Goal: Task Accomplishment & Management: Manage account settings

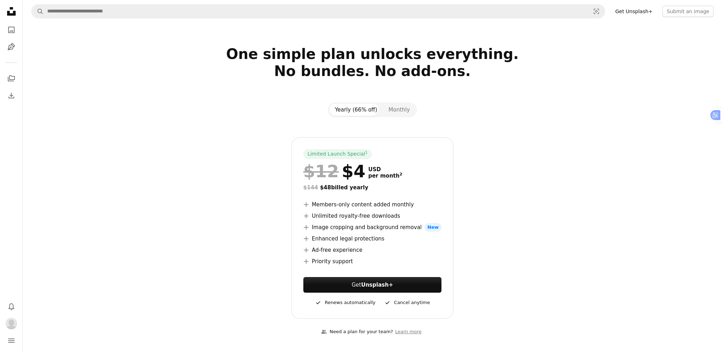
click at [13, 12] on icon "Unsplash logo Unsplash Home" at bounding box center [11, 11] width 14 height 14
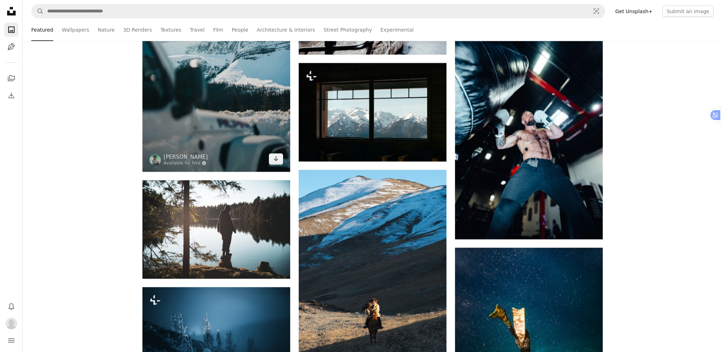
scroll to position [2060, 0]
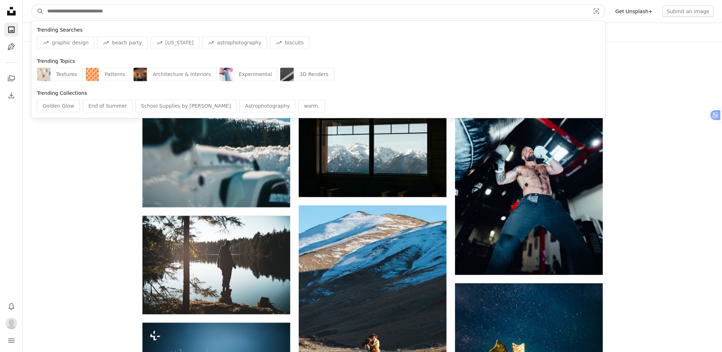
click at [106, 11] on input "Find visuals sitewide" at bounding box center [316, 11] width 544 height 13
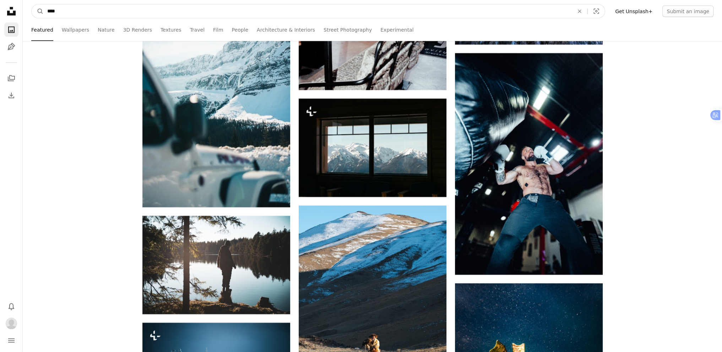
type input "*****"
click button "A magnifying glass" at bounding box center [38, 11] width 12 height 13
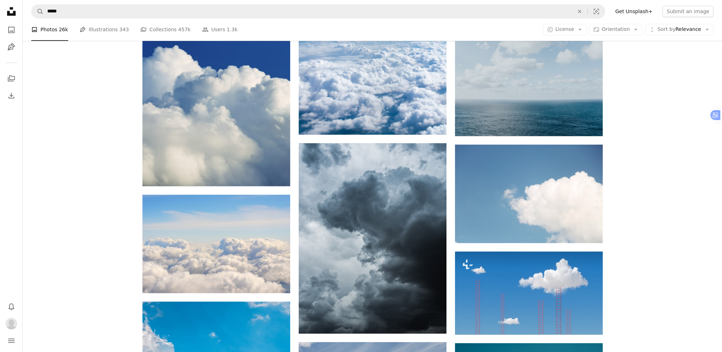
scroll to position [1029, 0]
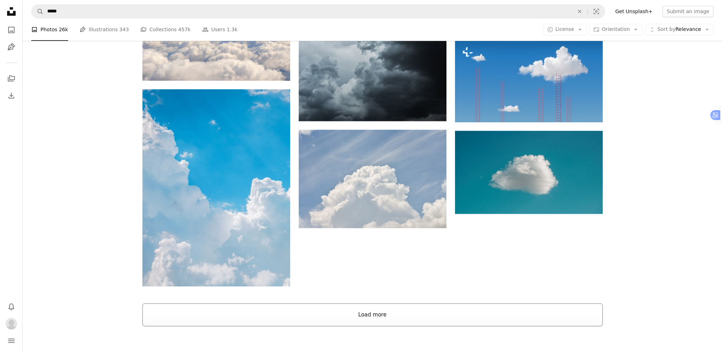
click at [367, 303] on button "Load more" at bounding box center [372, 314] width 460 height 23
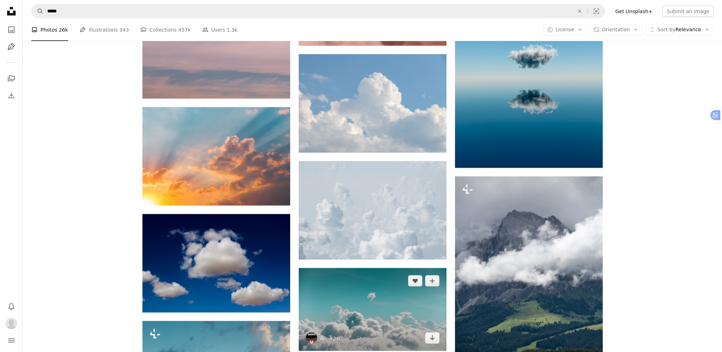
scroll to position [2024, 0]
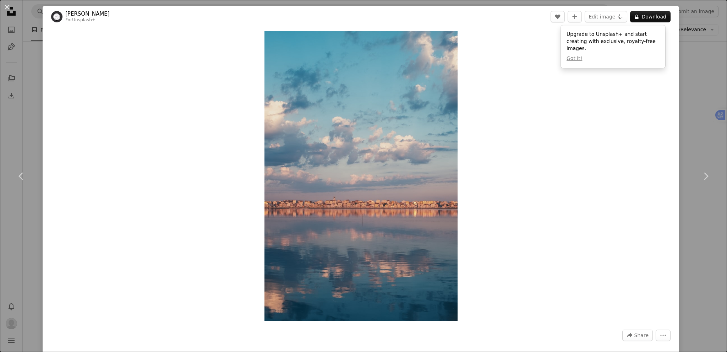
click at [709, 94] on div "An X shape Chevron left Chevron right [PERSON_NAME] For Unsplash+ A heart A plu…" at bounding box center [363, 176] width 727 height 352
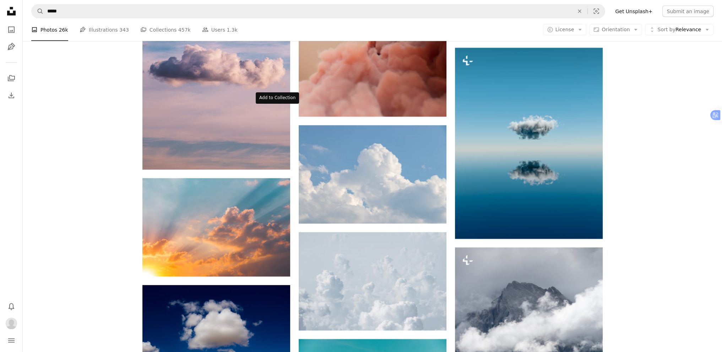
scroll to position [1917, 0]
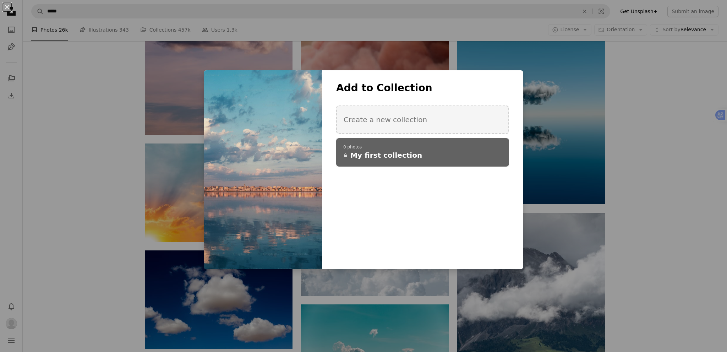
click at [386, 152] on span "My first collection" at bounding box center [387, 155] width 72 height 10
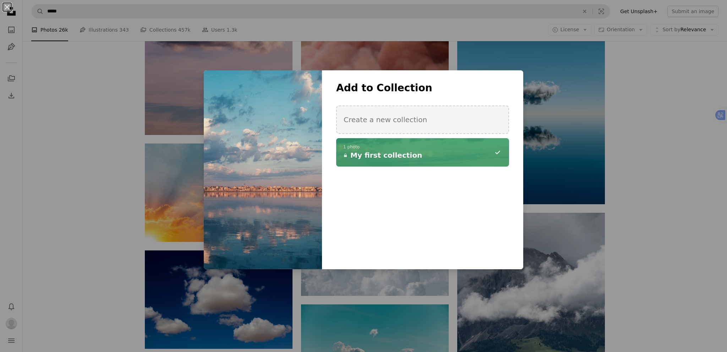
click at [38, 167] on div "An X shape Add to Collection Create a new collection A checkmark A minus sign 1…" at bounding box center [363, 176] width 727 height 352
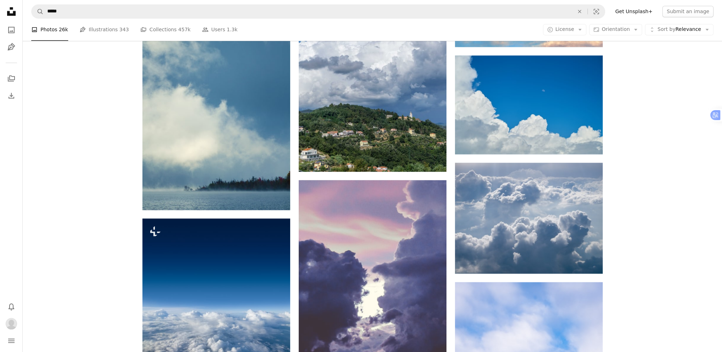
scroll to position [5291, 0]
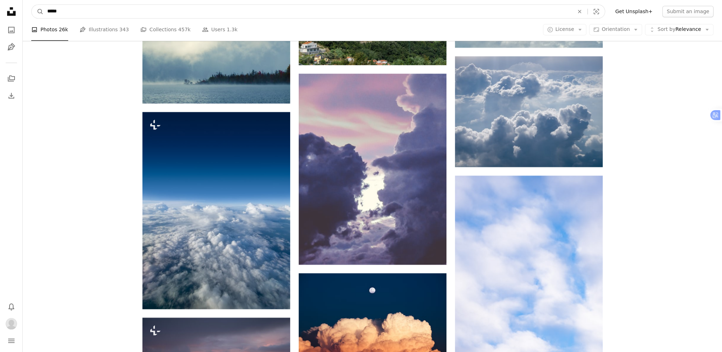
click at [86, 12] on input "*****" at bounding box center [308, 11] width 528 height 13
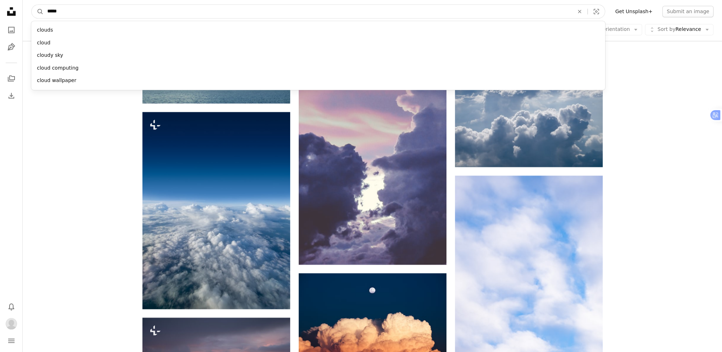
drag, startPoint x: 89, startPoint y: 11, endPoint x: 0, endPoint y: 13, distance: 89.2
type input "******"
click button "A magnifying glass" at bounding box center [38, 11] width 12 height 13
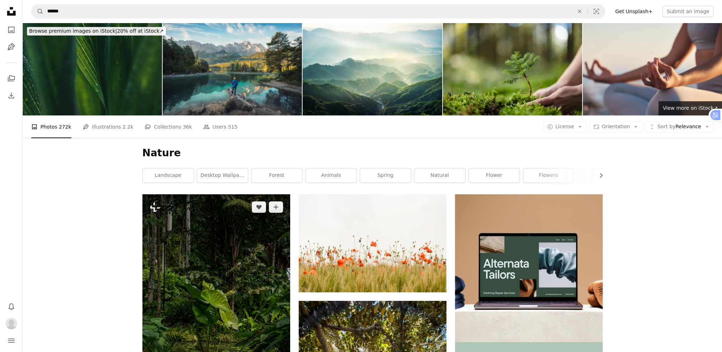
click at [223, 194] on img at bounding box center [216, 305] width 148 height 222
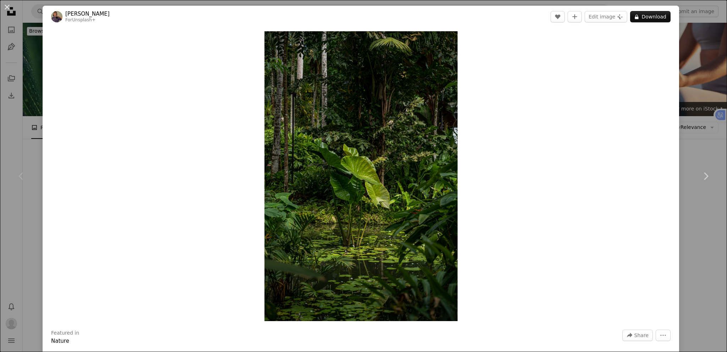
click at [682, 76] on div "An X shape Chevron left Chevron right [PERSON_NAME] For Unsplash+ A heart A plu…" at bounding box center [363, 176] width 727 height 352
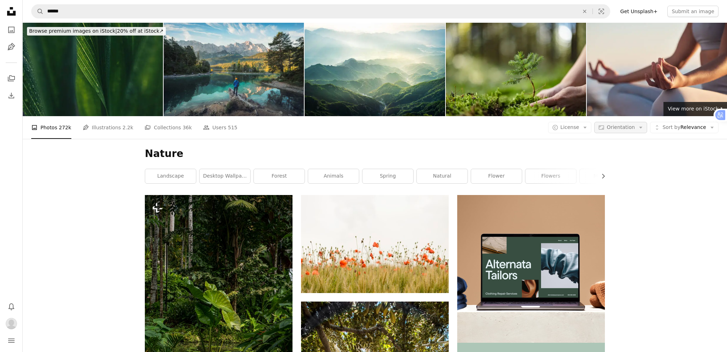
click at [623, 122] on button "Aspect ratio Orientation Arrow down" at bounding box center [621, 127] width 53 height 11
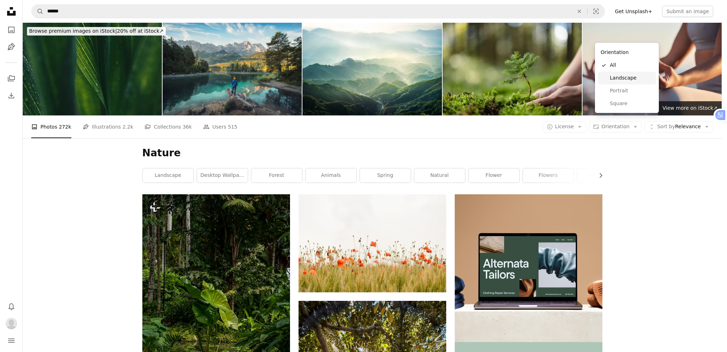
click at [615, 80] on span "Landscape" at bounding box center [631, 78] width 43 height 7
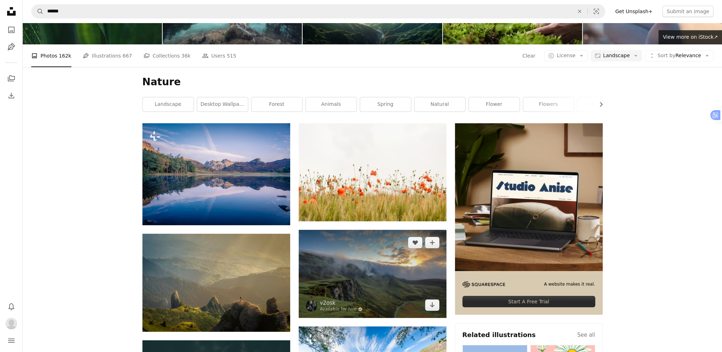
scroll to position [107, 0]
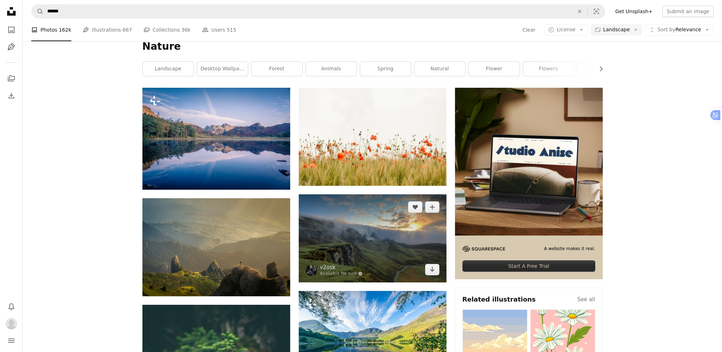
click at [378, 194] on img at bounding box center [373, 238] width 148 height 88
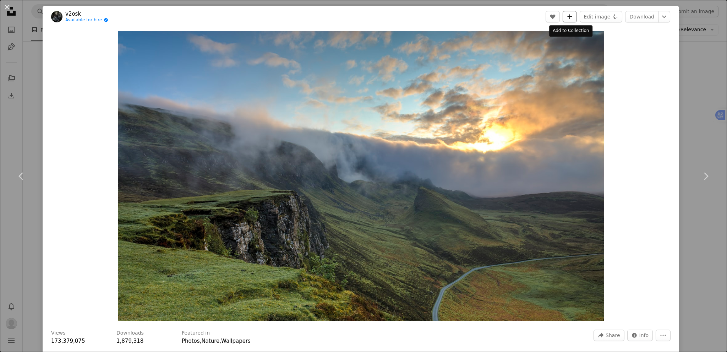
click at [567, 17] on icon "A plus sign" at bounding box center [570, 17] width 6 height 6
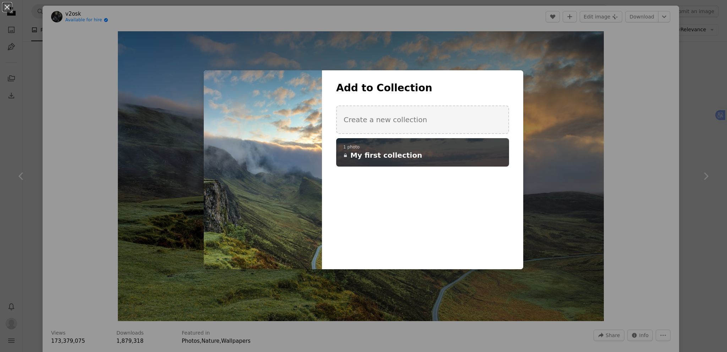
click at [423, 145] on p "1 photo" at bounding box center [422, 148] width 159 height 6
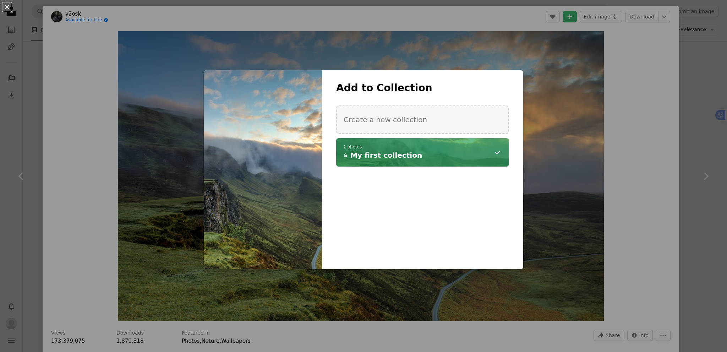
click at [698, 127] on div "An X shape Add to Collection Create a new collection A checkmark A minus sign 2…" at bounding box center [363, 176] width 727 height 352
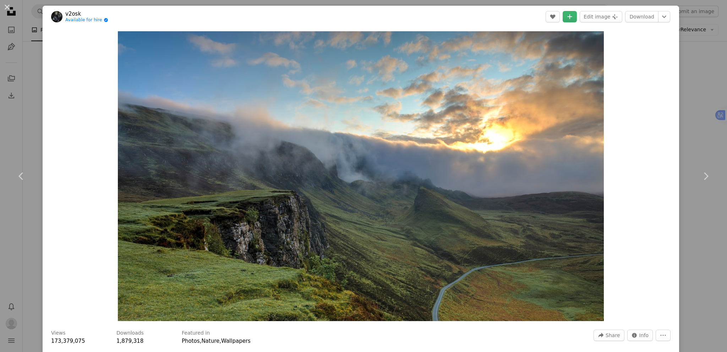
click at [682, 123] on div "An X shape Chevron left Chevron right v2osk Available for hire A checkmark insi…" at bounding box center [363, 176] width 727 height 352
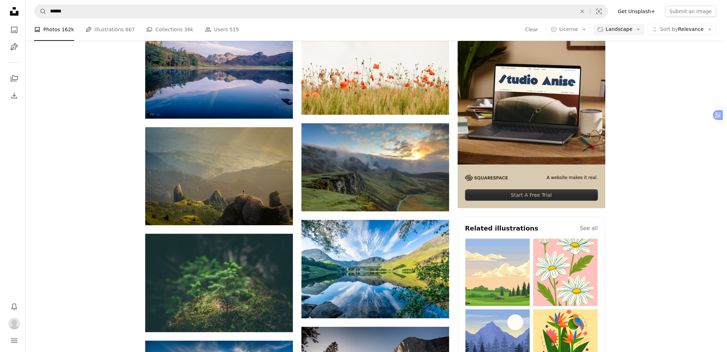
scroll to position [213, 0]
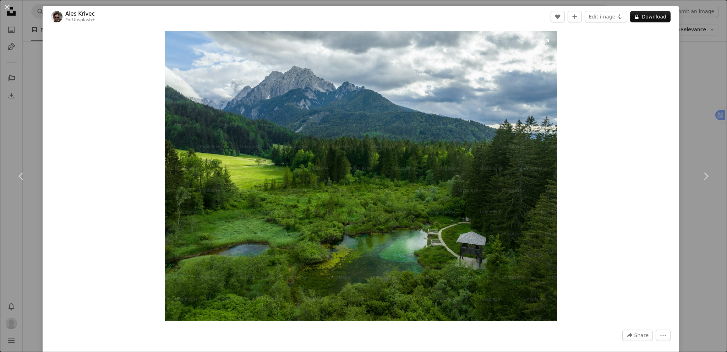
click at [494, 115] on img "Zoom in on this image" at bounding box center [361, 176] width 392 height 290
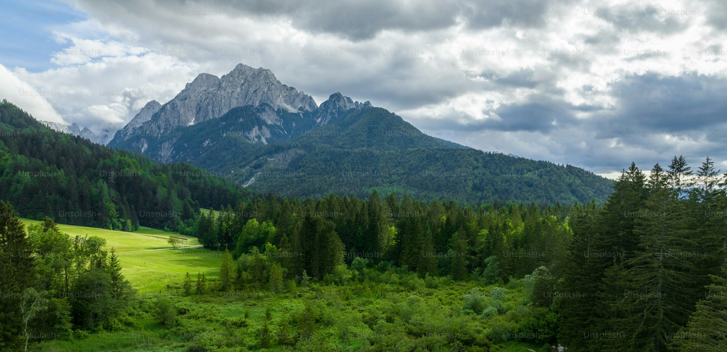
scroll to position [89, 0]
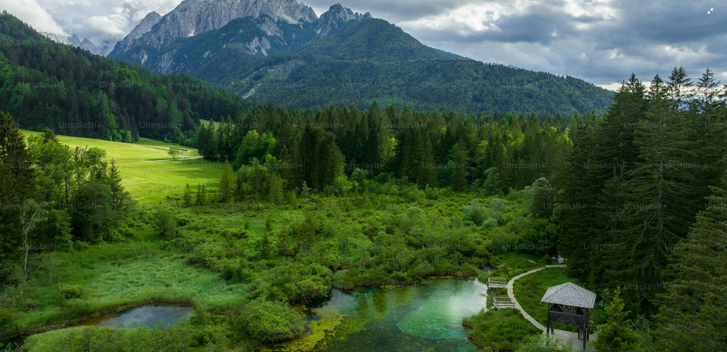
click at [457, 176] on img "Zoom out on this image" at bounding box center [364, 180] width 728 height 538
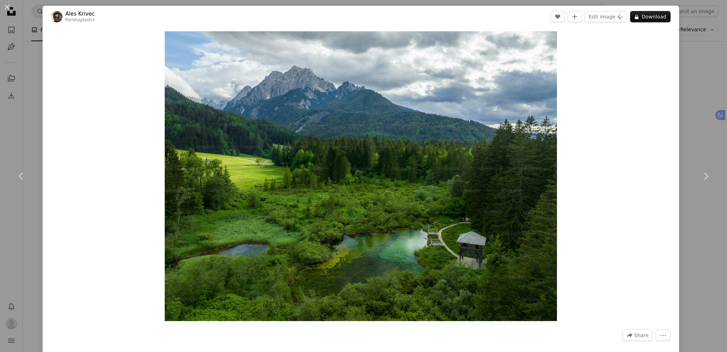
click at [690, 95] on div "An X shape Chevron left Chevron right Ales Krivec For Unsplash+ A heart A plus …" at bounding box center [363, 176] width 727 height 352
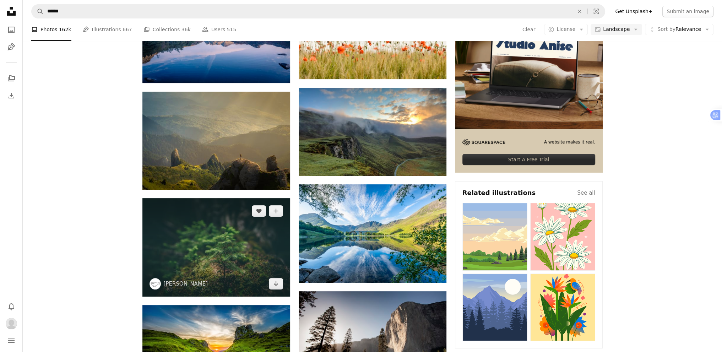
click at [189, 198] on img at bounding box center [216, 247] width 148 height 98
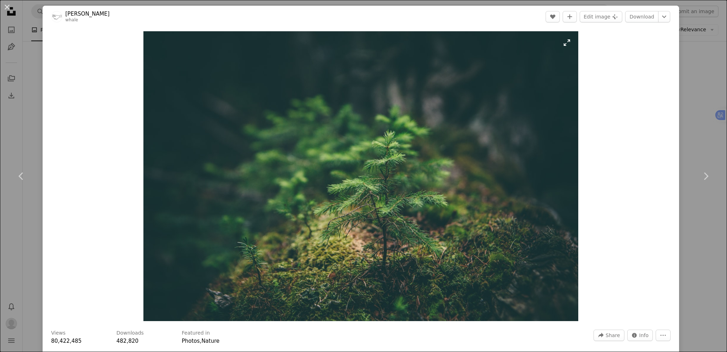
click at [437, 161] on img "Zoom in on this image" at bounding box center [360, 176] width 435 height 290
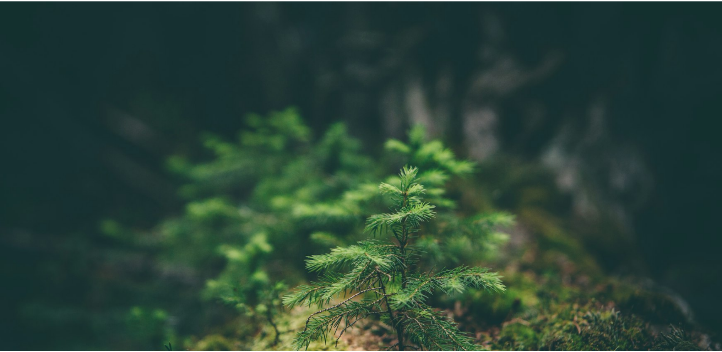
scroll to position [63, 0]
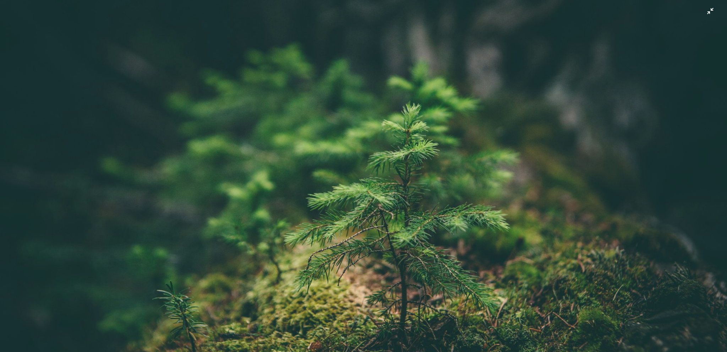
click at [437, 161] on img "Zoom out on this image" at bounding box center [364, 179] width 728 height 485
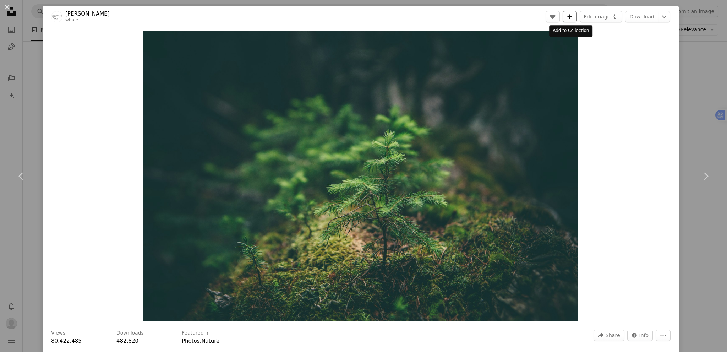
click at [571, 15] on icon "A plus sign" at bounding box center [570, 17] width 6 height 6
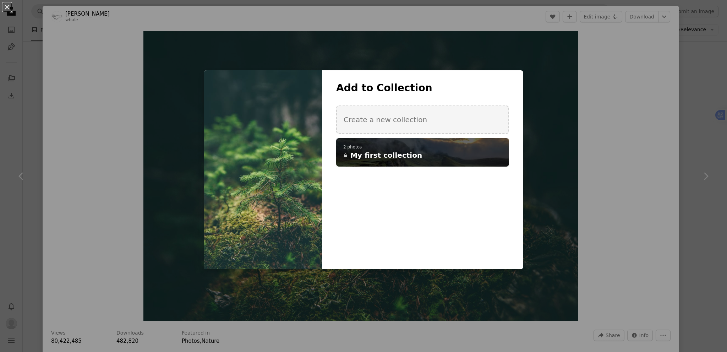
click at [430, 157] on h4 "A lock My first collection" at bounding box center [418, 155] width 151 height 10
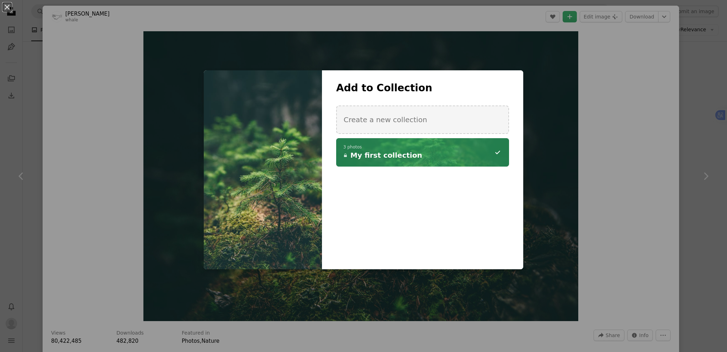
click at [690, 152] on div "An X shape Add to Collection Create a new collection A checkmark A minus sign 3…" at bounding box center [363, 176] width 727 height 352
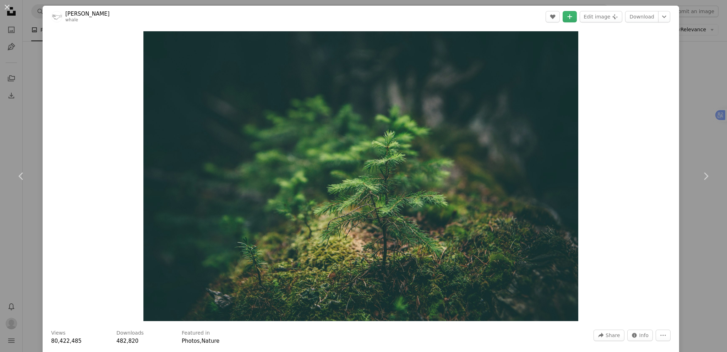
click at [669, 102] on div "Zoom in" at bounding box center [361, 176] width 637 height 297
click at [694, 92] on div "An X shape Chevron left Chevron right [PERSON_NAME] whale A heart A plus sign E…" at bounding box center [363, 176] width 727 height 352
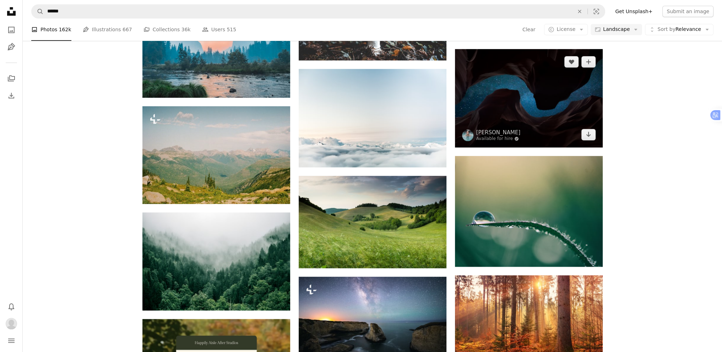
scroll to position [781, 0]
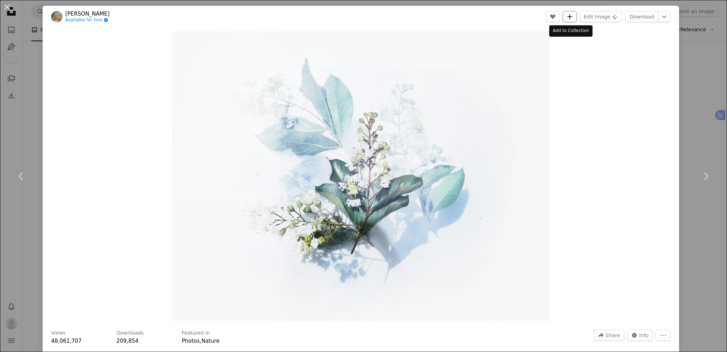
click at [569, 14] on icon "Add to Collection" at bounding box center [570, 16] width 5 height 5
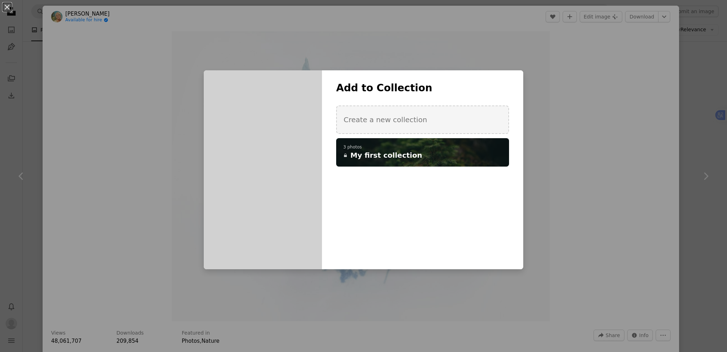
click at [395, 152] on span "My first collection" at bounding box center [387, 155] width 72 height 10
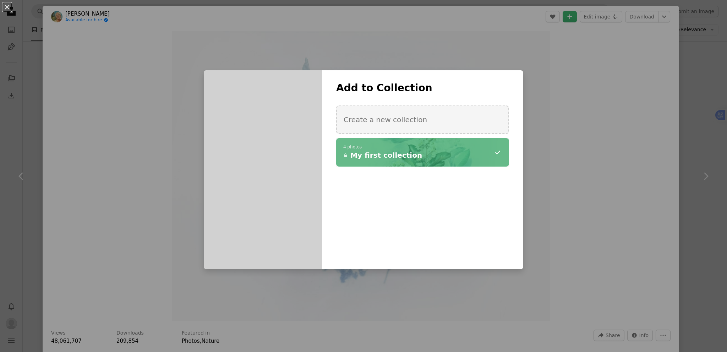
click at [687, 129] on div "An X shape Add to Collection Create a new collection A checkmark A minus sign 4…" at bounding box center [363, 176] width 727 height 352
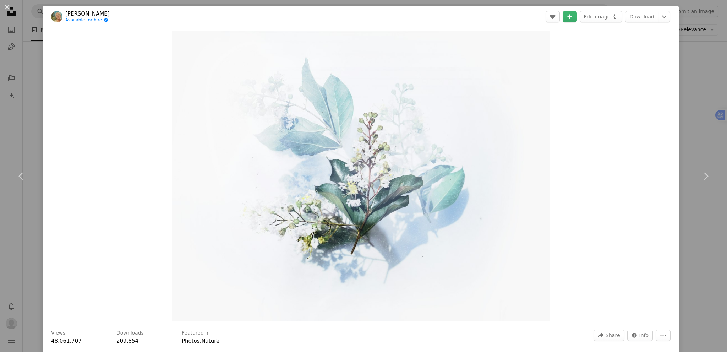
click at [689, 82] on div "An X shape Chevron left Chevron right [PERSON_NAME] Available for hire A checkm…" at bounding box center [363, 176] width 727 height 352
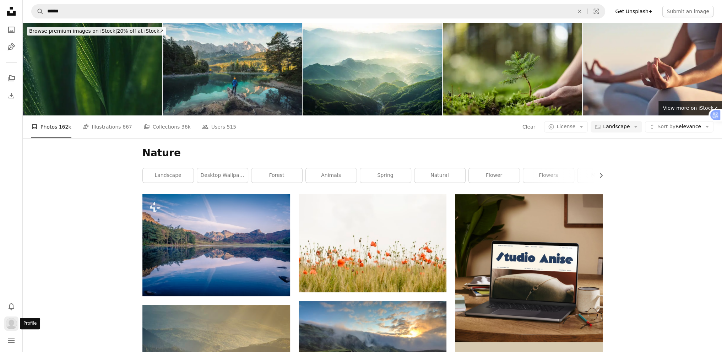
click at [9, 318] on button "Profile" at bounding box center [11, 323] width 14 height 14
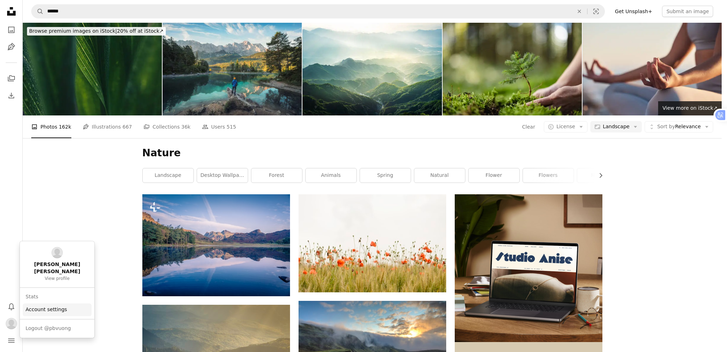
click at [28, 303] on link "Account settings" at bounding box center [57, 309] width 69 height 13
